Goal: Transaction & Acquisition: Purchase product/service

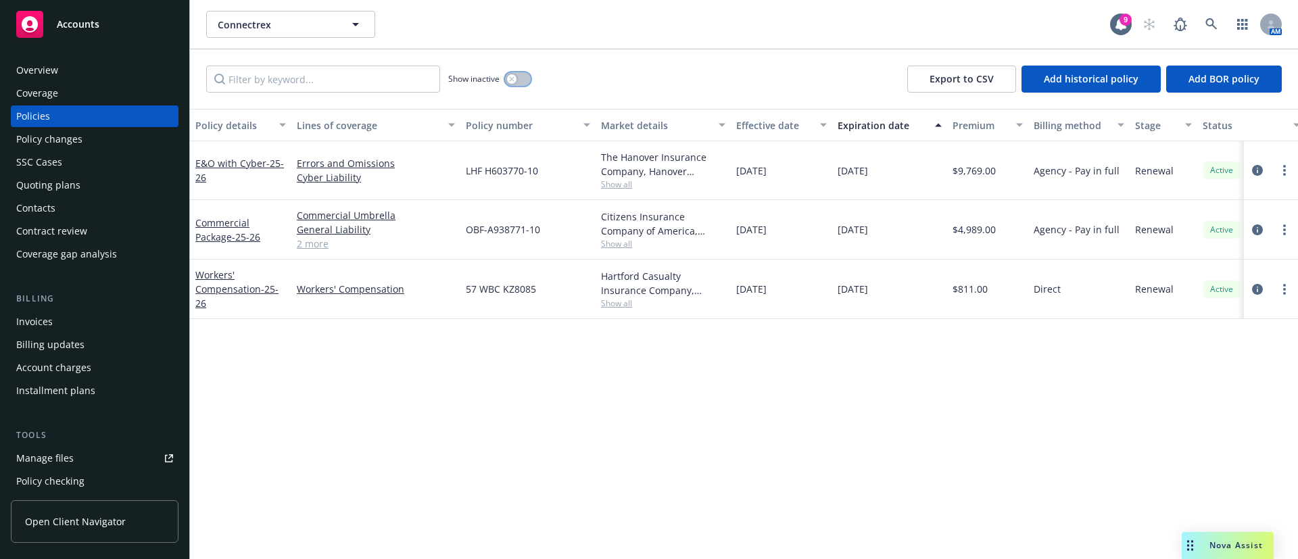
click at [519, 82] on button "button" at bounding box center [518, 79] width 26 height 14
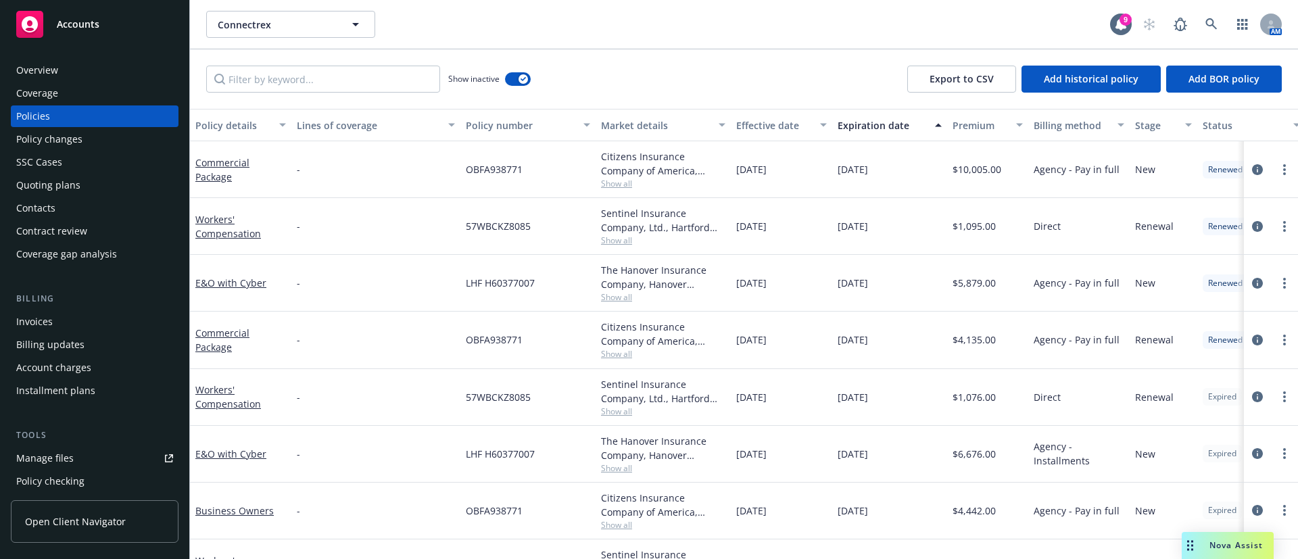
click at [859, 124] on div "Expiration date" at bounding box center [882, 125] width 89 height 14
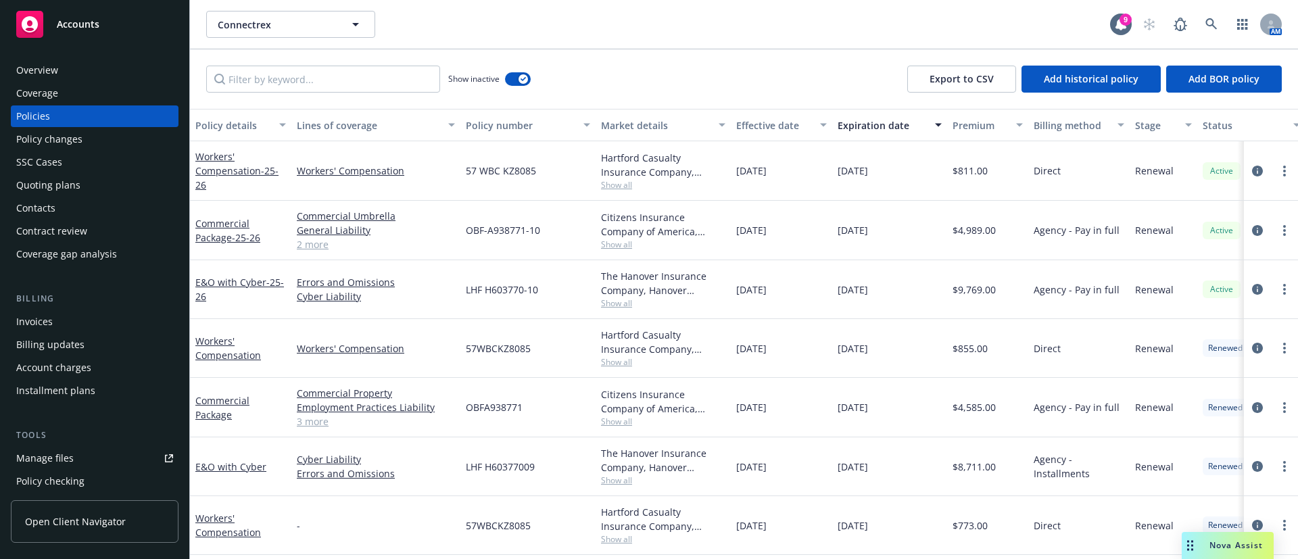
scroll to position [101, 0]
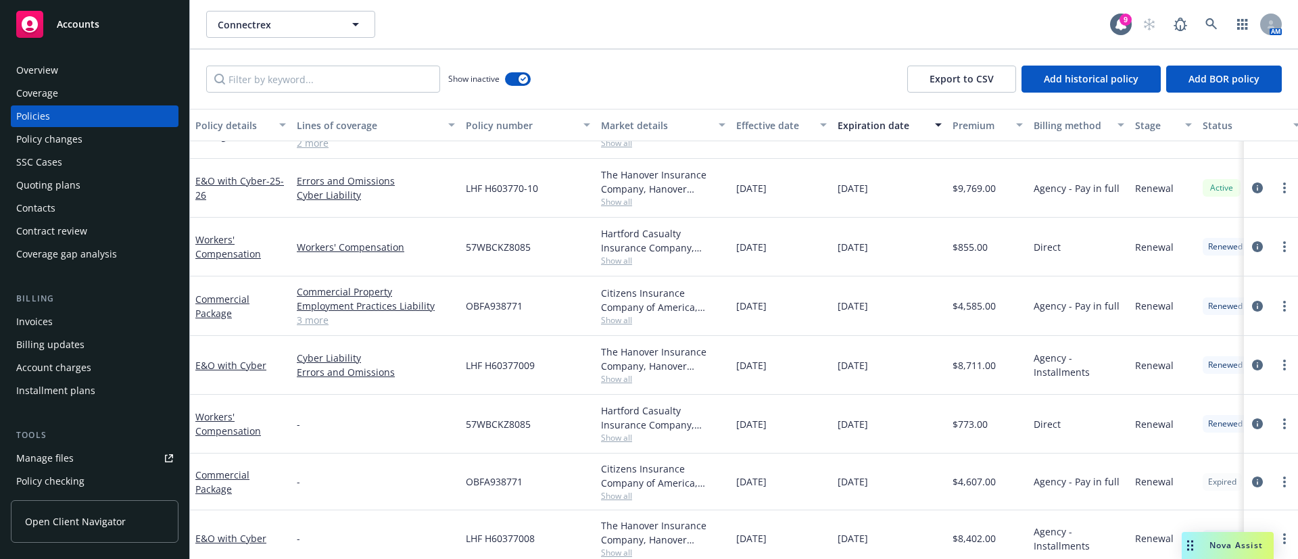
click at [85, 321] on div "Invoices" at bounding box center [94, 322] width 157 height 22
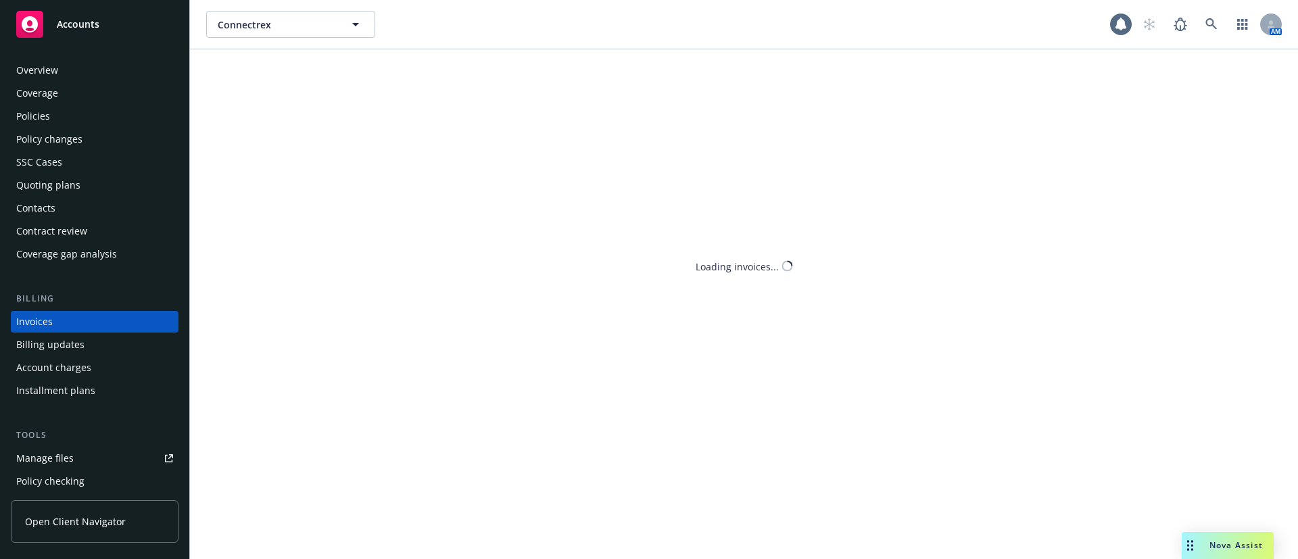
scroll to position [21, 0]
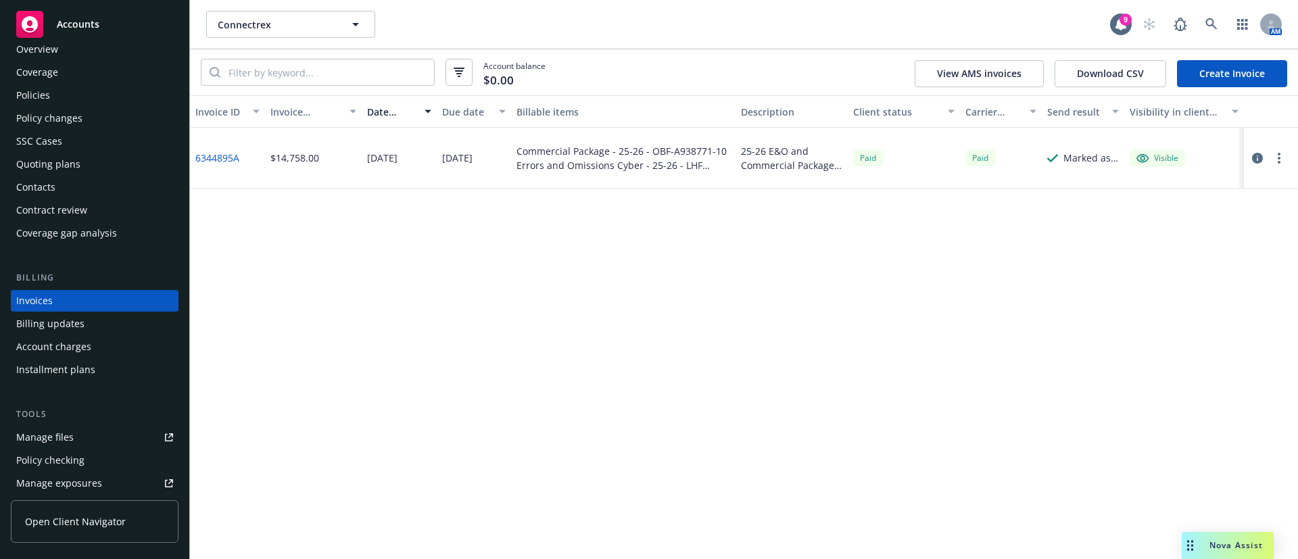
click at [1209, 64] on link "Create Invoice" at bounding box center [1232, 73] width 110 height 27
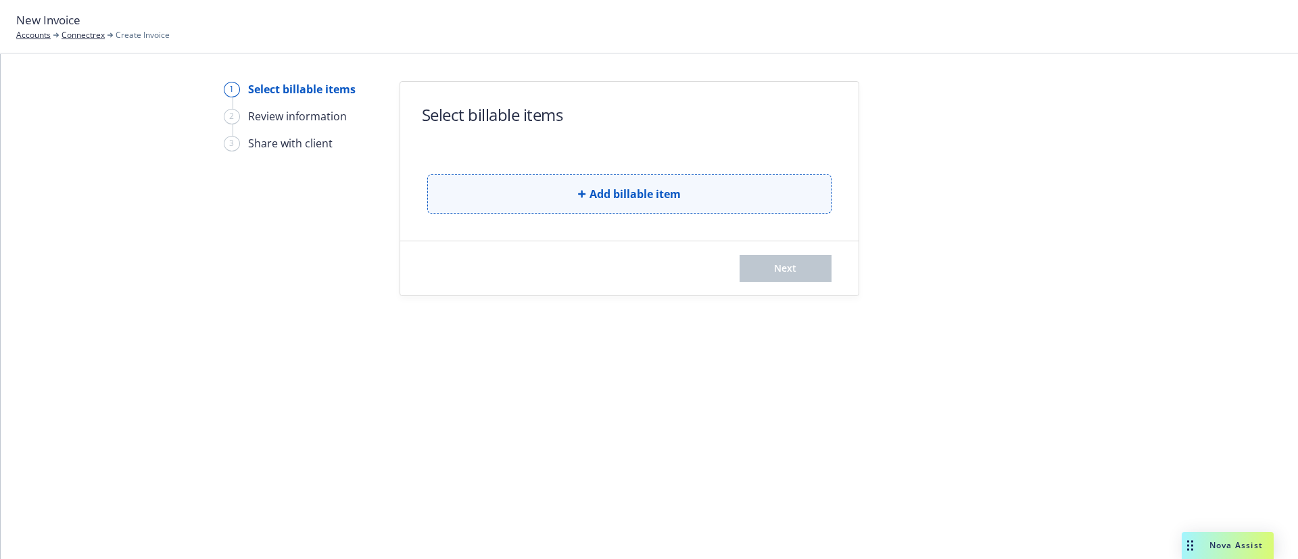
click at [616, 209] on button "Add billable item" at bounding box center [629, 193] width 404 height 39
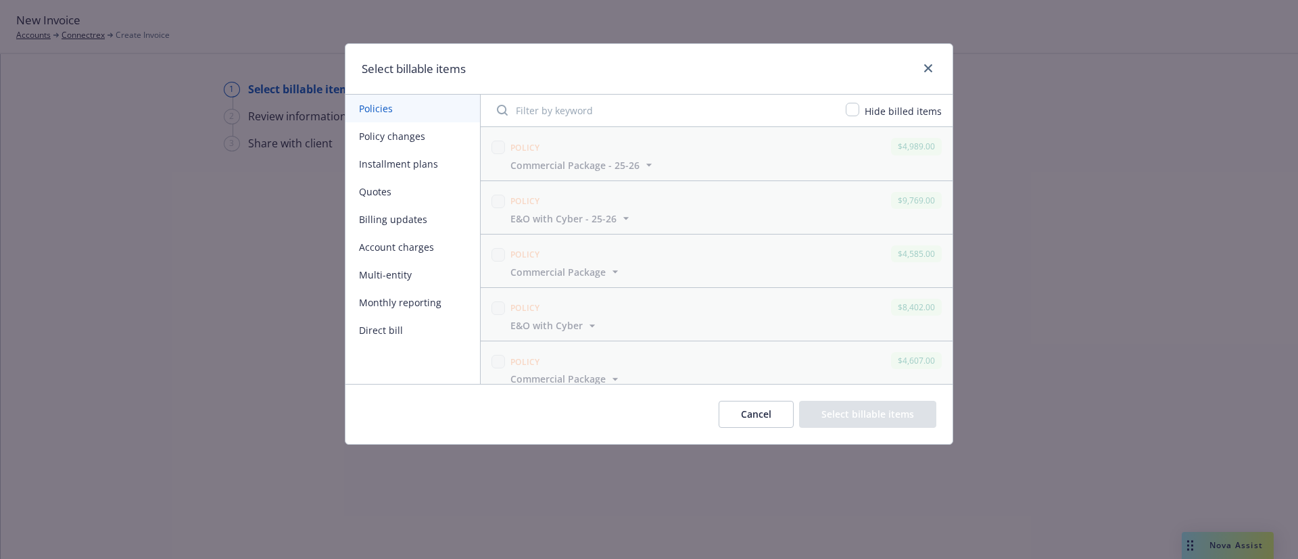
click at [864, 109] on div "Hide billed items" at bounding box center [901, 111] width 85 height 16
click at [859, 112] on input "checkbox" at bounding box center [853, 110] width 14 height 14
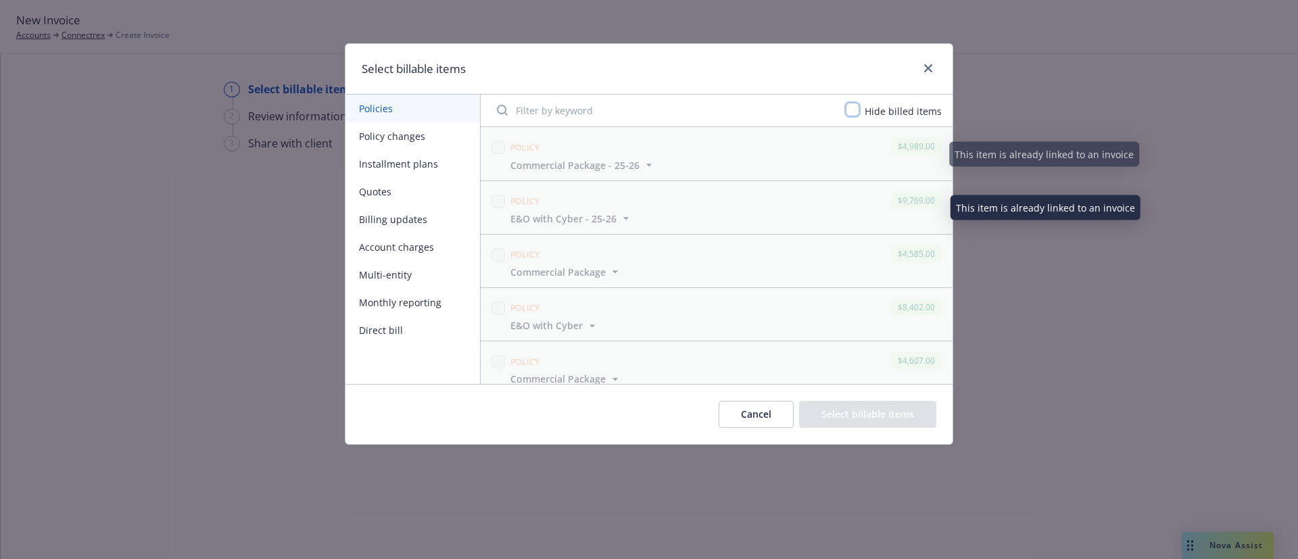
click at [856, 109] on input "checkbox" at bounding box center [853, 110] width 14 height 14
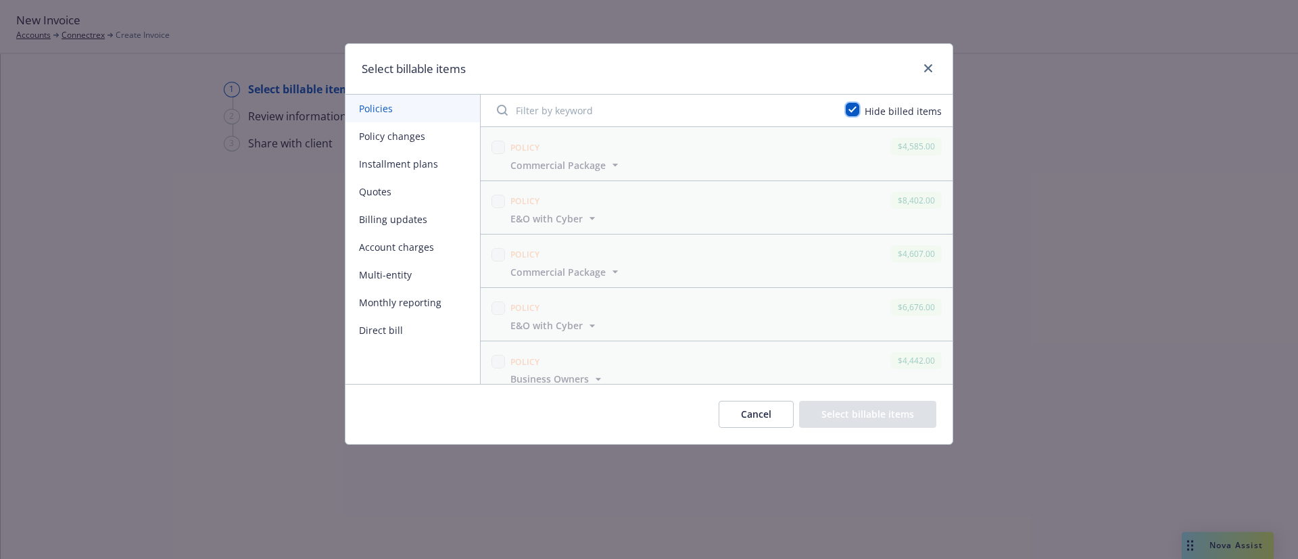
click at [856, 109] on input "checkbox" at bounding box center [853, 110] width 14 height 14
checkbox input "false"
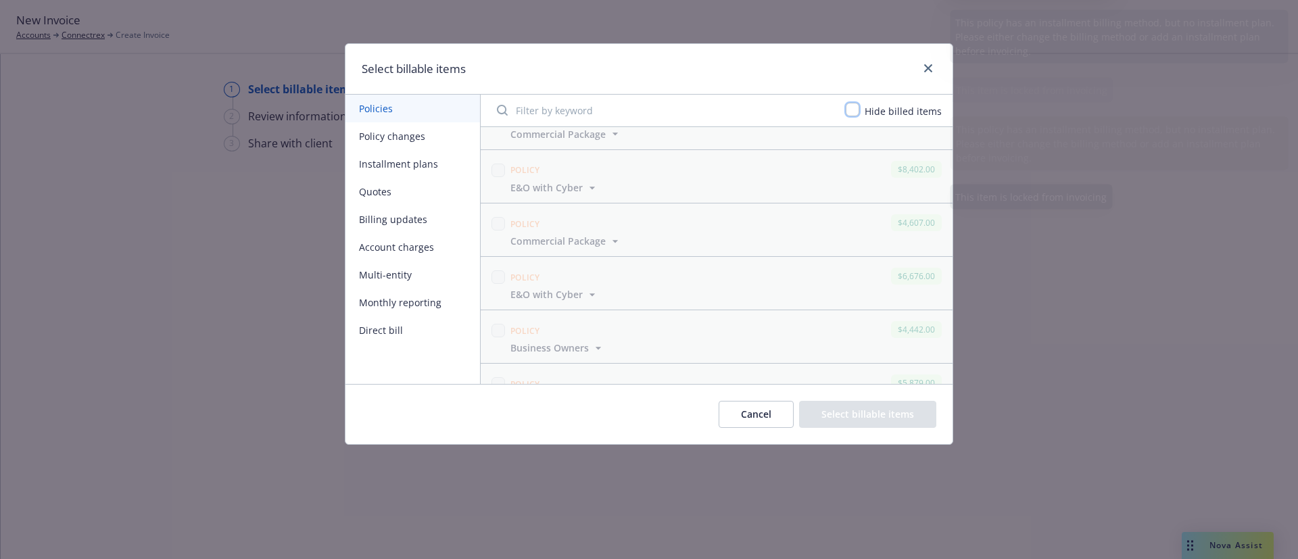
scroll to position [278, 0]
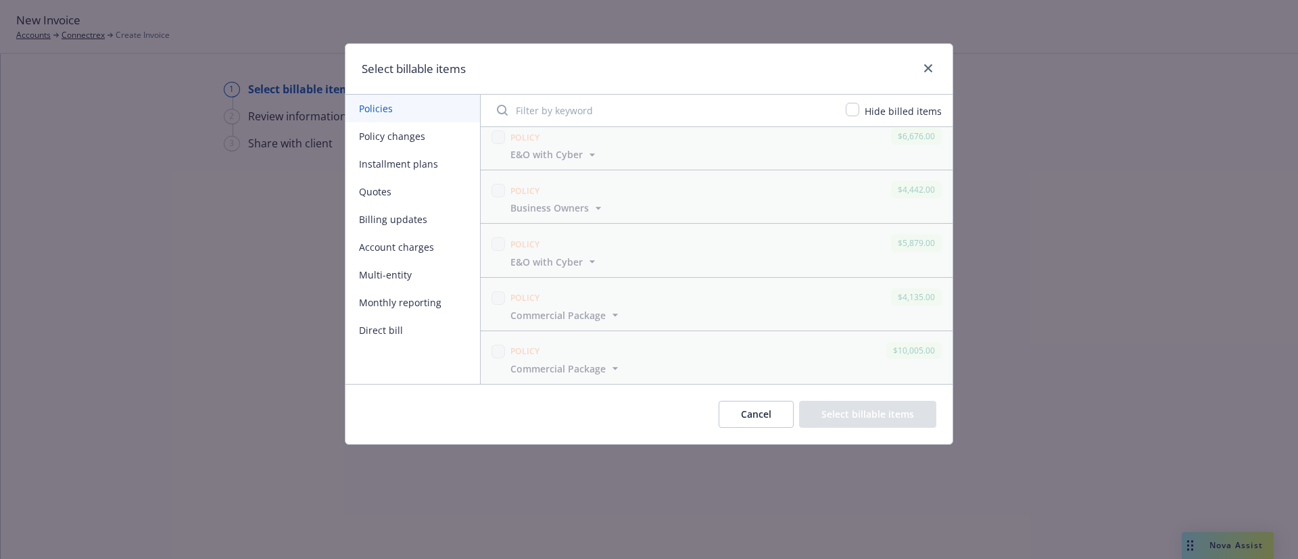
click at [413, 251] on button "Account charges" at bounding box center [412, 247] width 135 height 28
click at [400, 270] on button "Multi-entity" at bounding box center [412, 275] width 135 height 28
click at [410, 220] on button "Billing updates" at bounding box center [412, 220] width 135 height 28
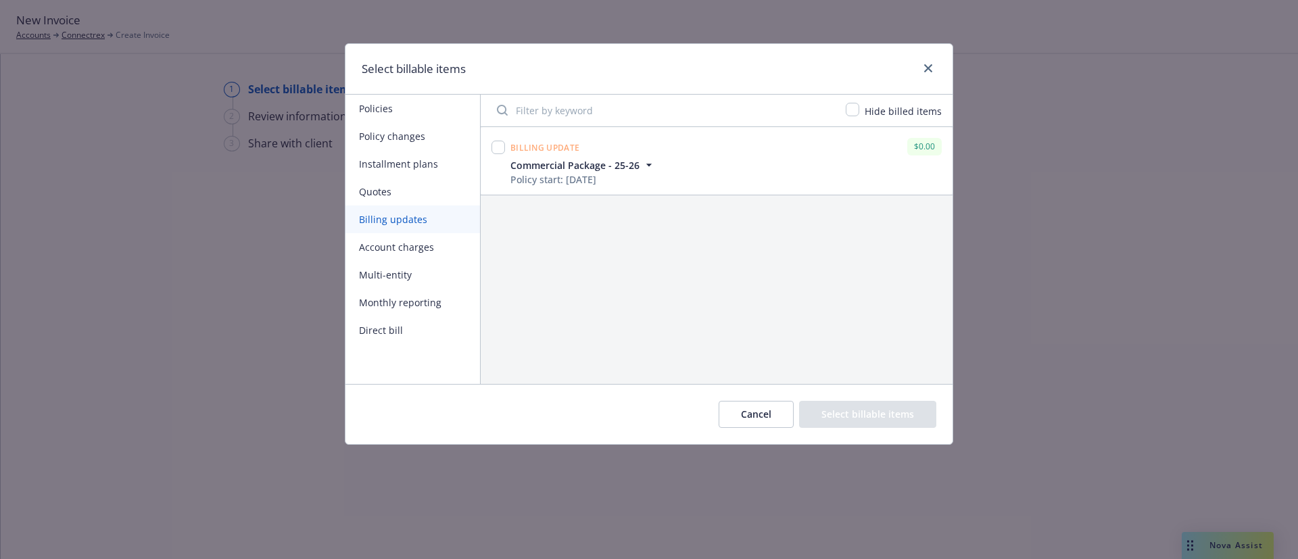
click at [410, 187] on button "Quotes" at bounding box center [412, 192] width 135 height 28
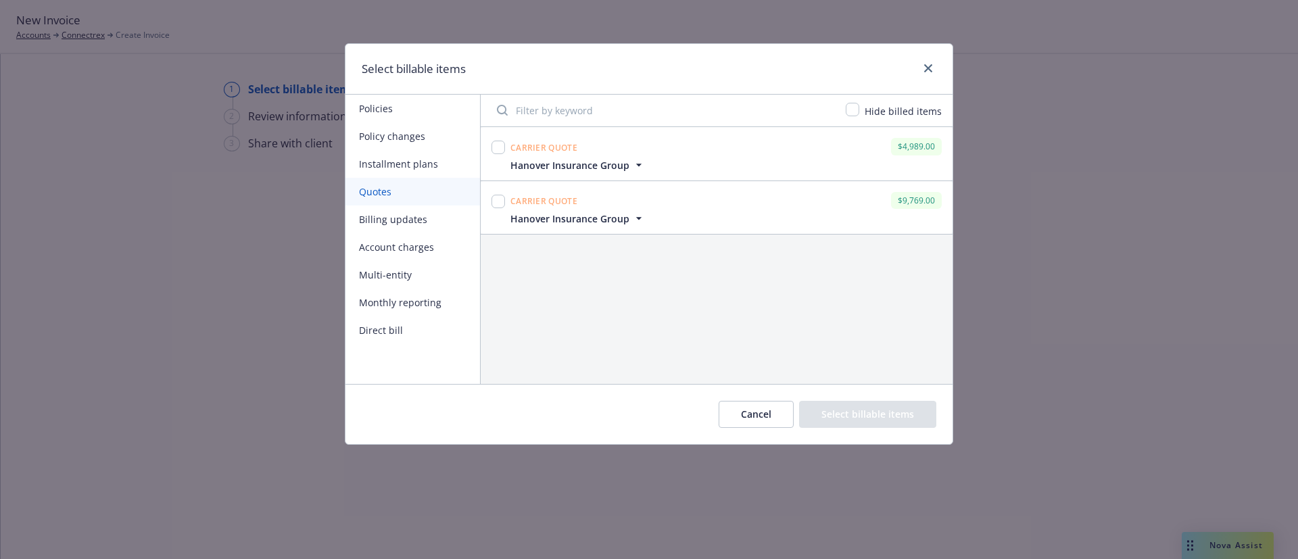
click at [422, 168] on button "Installment plans" at bounding box center [412, 164] width 135 height 28
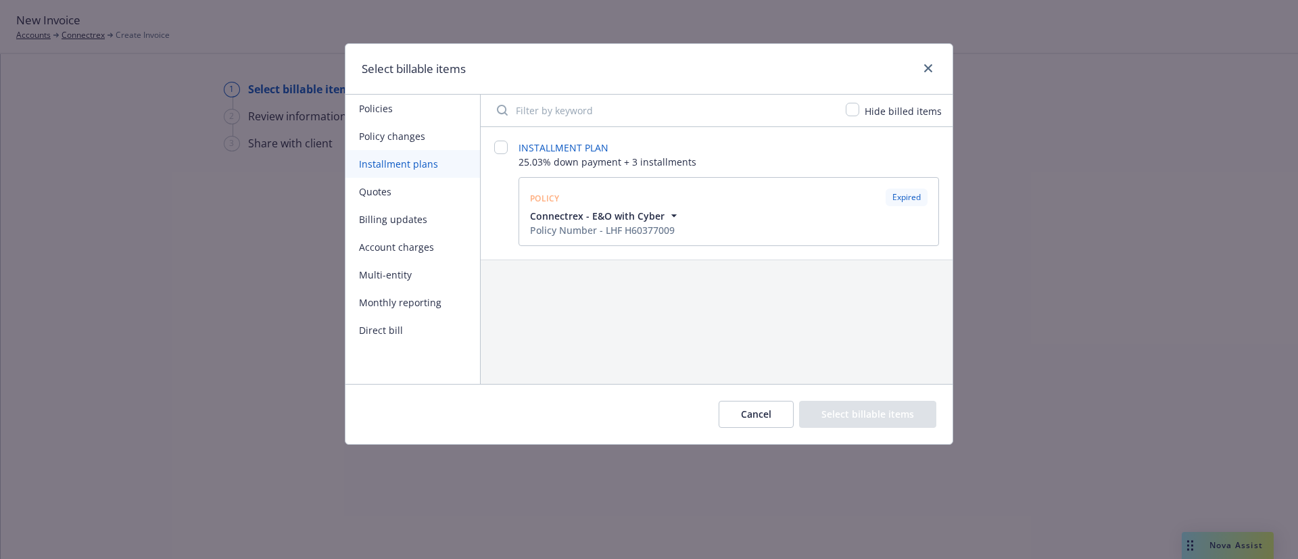
click at [398, 137] on button "Policy changes" at bounding box center [412, 136] width 135 height 28
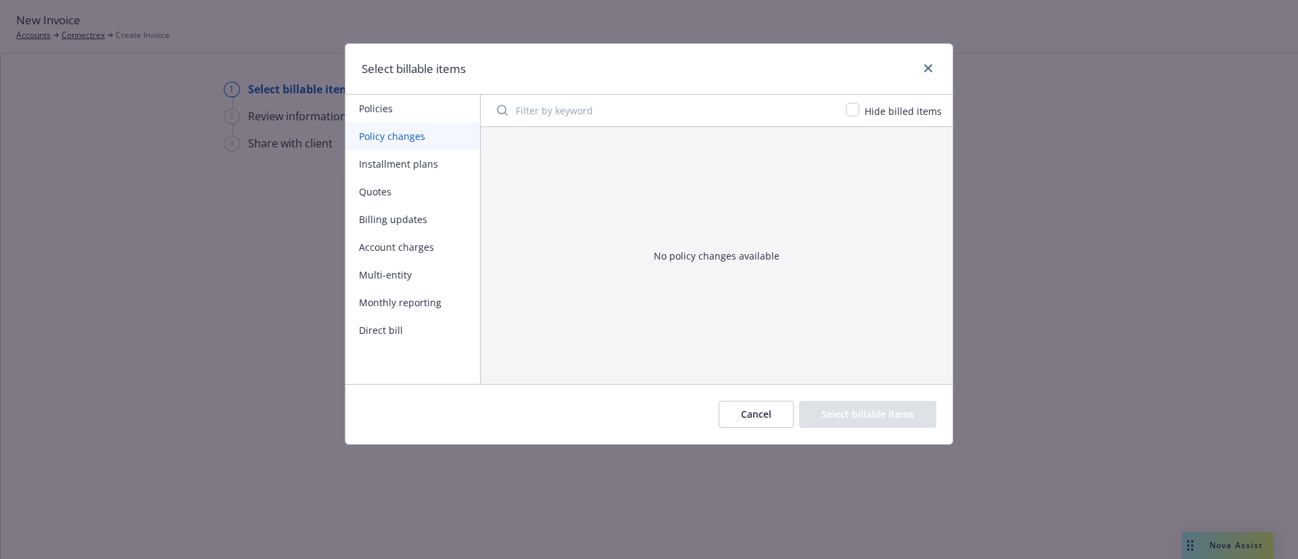
click at [396, 101] on button "Policies" at bounding box center [412, 109] width 135 height 28
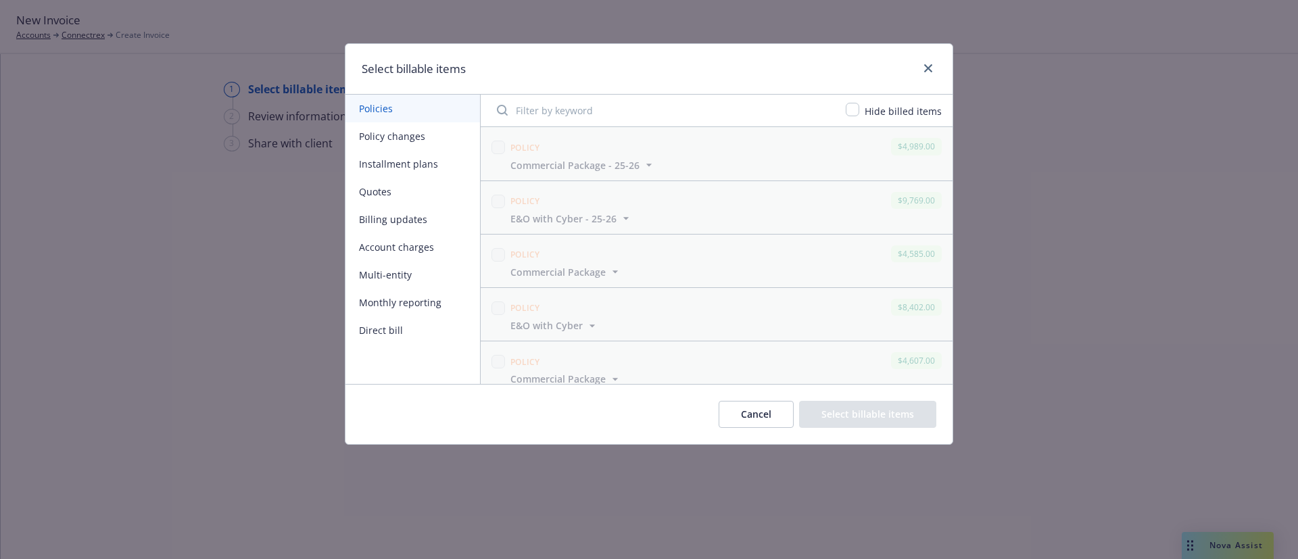
click at [746, 410] on button "Cancel" at bounding box center [756, 414] width 75 height 27
